Goal: Information Seeking & Learning: Learn about a topic

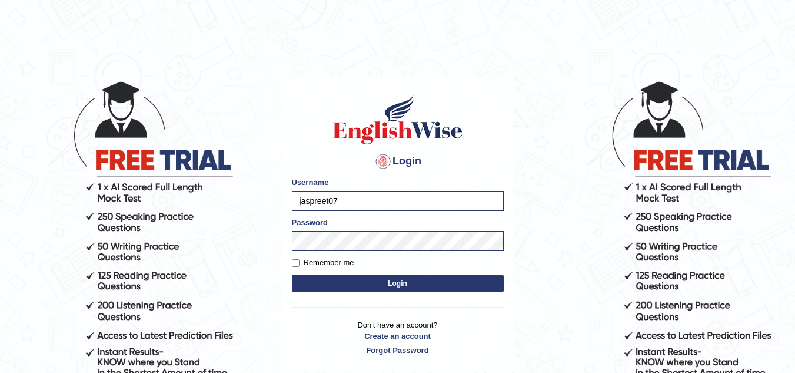
click at [312, 278] on button "Login" at bounding box center [398, 283] width 212 height 18
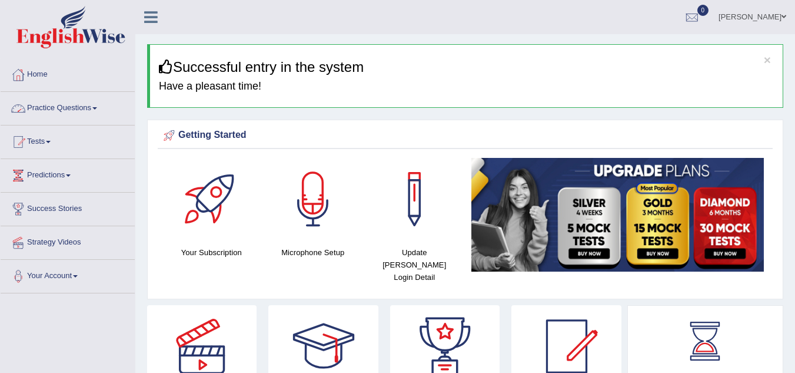
click at [79, 103] on link "Practice Questions" at bounding box center [68, 106] width 134 height 29
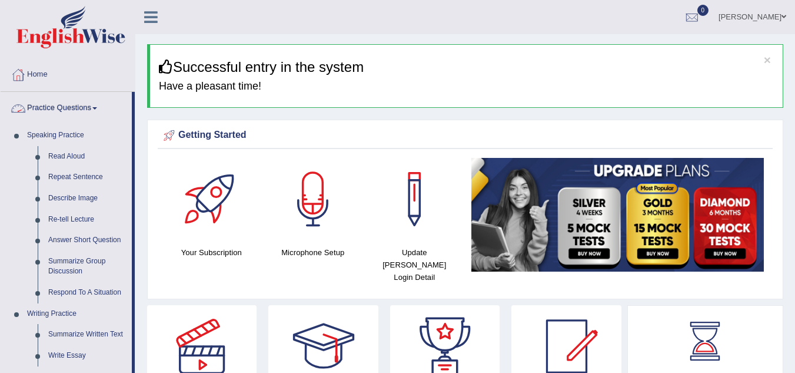
click at [90, 106] on link "Practice Questions" at bounding box center [66, 106] width 131 height 29
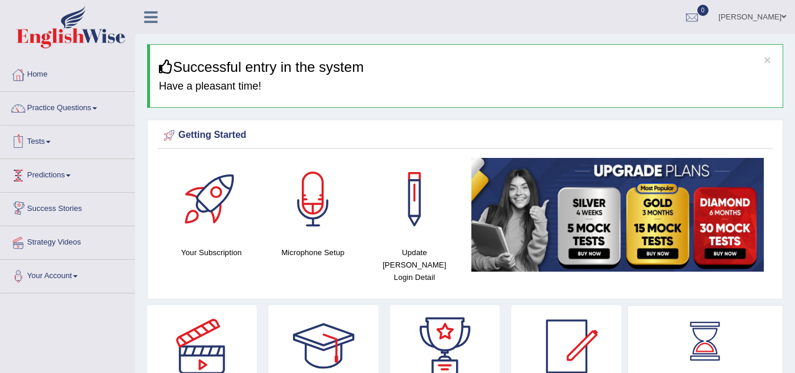
click at [52, 145] on link "Tests" at bounding box center [68, 139] width 134 height 29
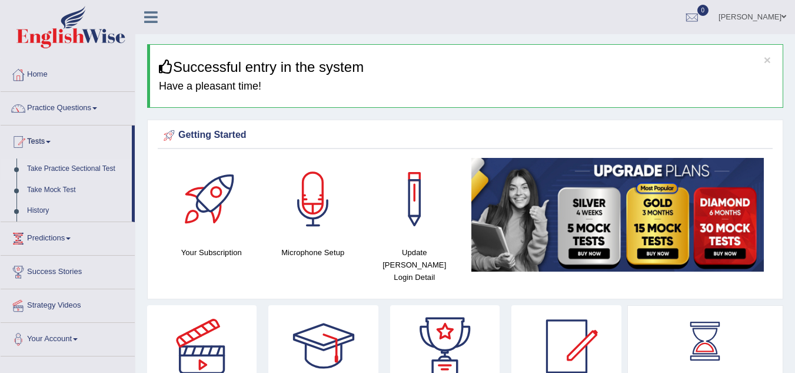
click at [71, 170] on link "Take Practice Sectional Test" at bounding box center [77, 168] width 110 height 21
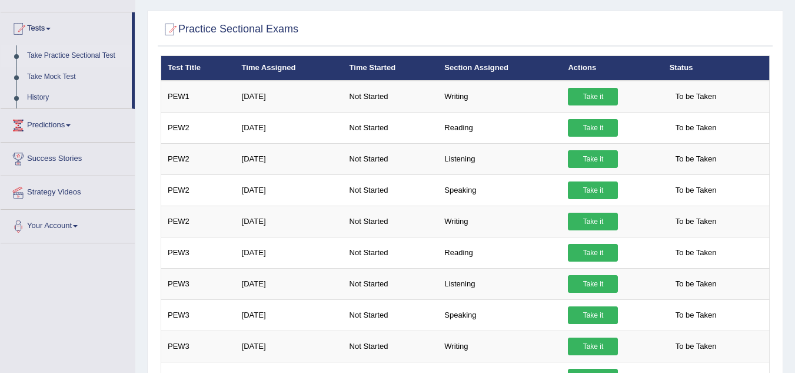
scroll to position [112, 0]
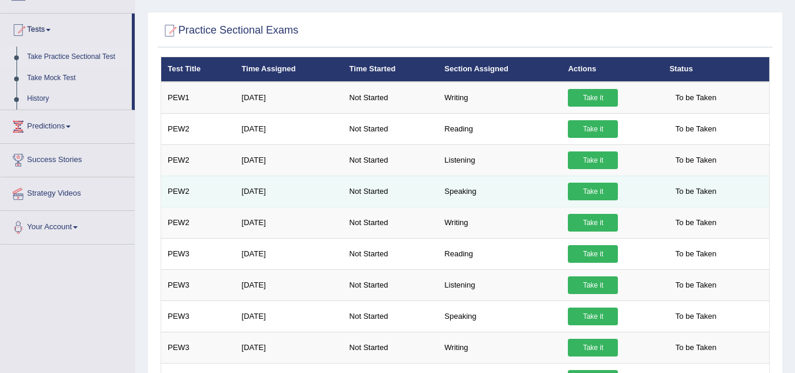
click at [593, 196] on link "Take it" at bounding box center [593, 191] width 50 height 18
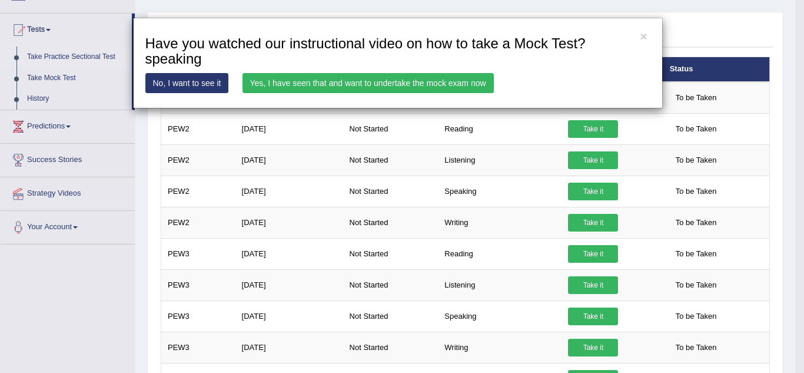
click at [337, 85] on link "Yes, I have seen that and want to undertake the mock exam now" at bounding box center [367, 83] width 251 height 20
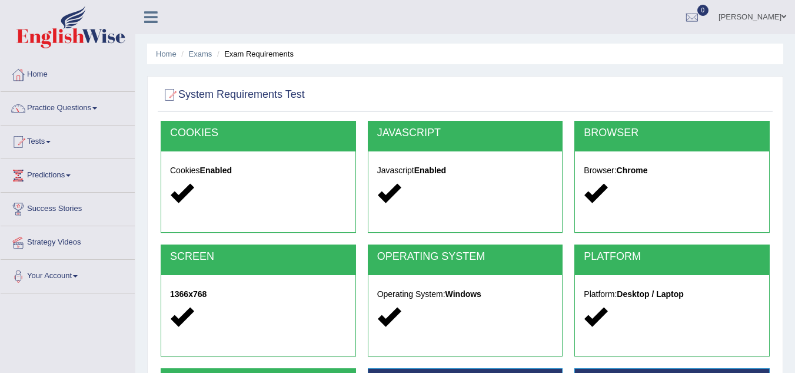
scroll to position [245, 0]
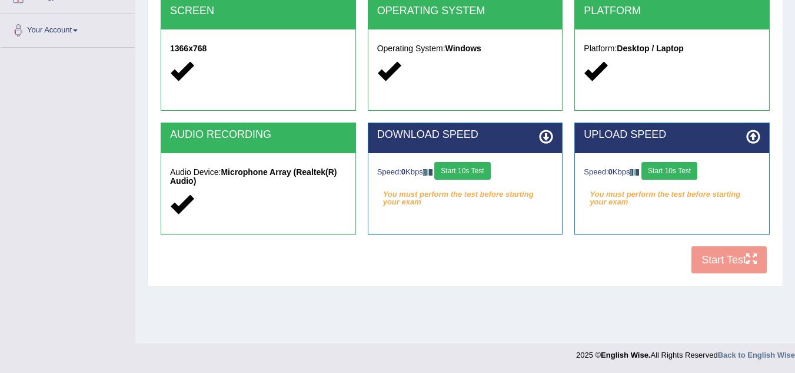
click at [735, 270] on div "COOKIES Cookies Enabled JAVASCRIPT Javascript Enabled BROWSER Browser: Chrome S…" at bounding box center [465, 77] width 615 height 404
click at [462, 168] on button "Start 10s Test" at bounding box center [462, 171] width 56 height 18
click at [682, 172] on button "Start 10s Test" at bounding box center [670, 171] width 56 height 18
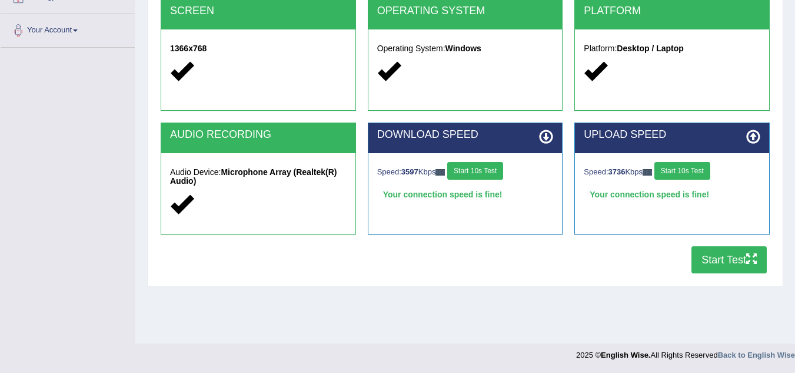
click at [735, 254] on button "Start Test" at bounding box center [729, 259] width 75 height 27
